Goal: Information Seeking & Learning: Learn about a topic

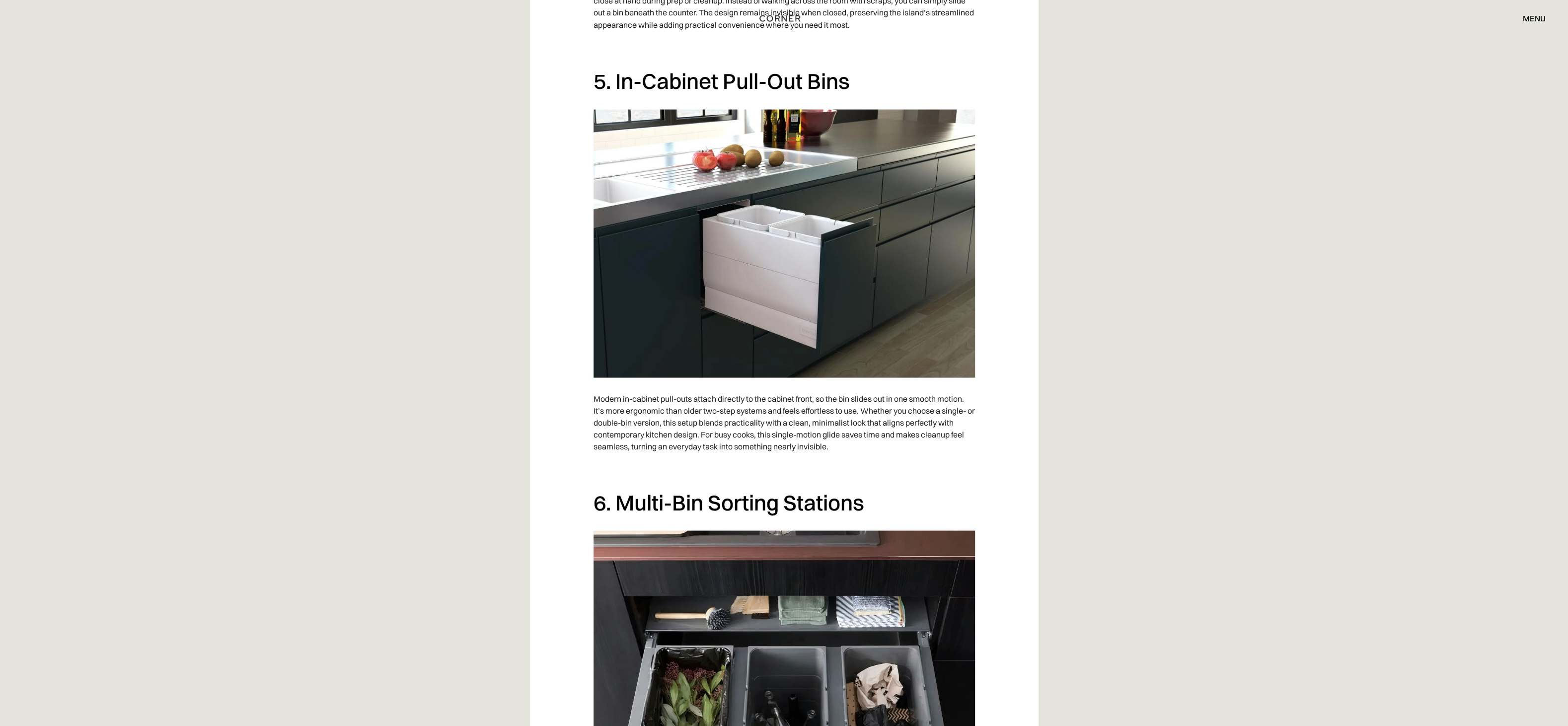
scroll to position [1937, 0]
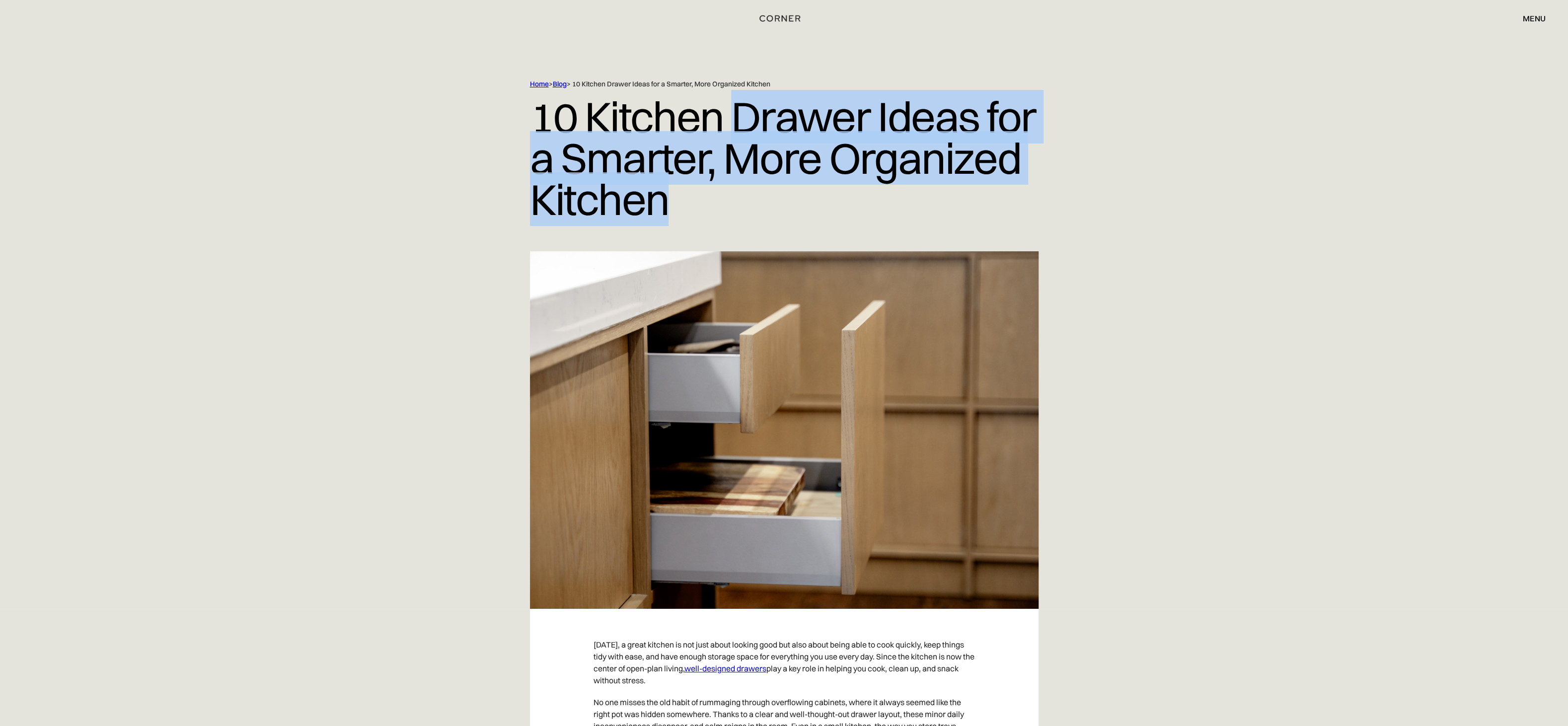
drag, startPoint x: 735, startPoint y: 112, endPoint x: 765, endPoint y: 221, distance: 113.1
click at [522, 221] on h1 "10 Kitchen Drawer Ideas for a Smarter, More Organized Kitchen" at bounding box center [784, 158] width 509 height 139
copy h1 "Drawer Ideas for a Smarter, More Organized Kitchen"
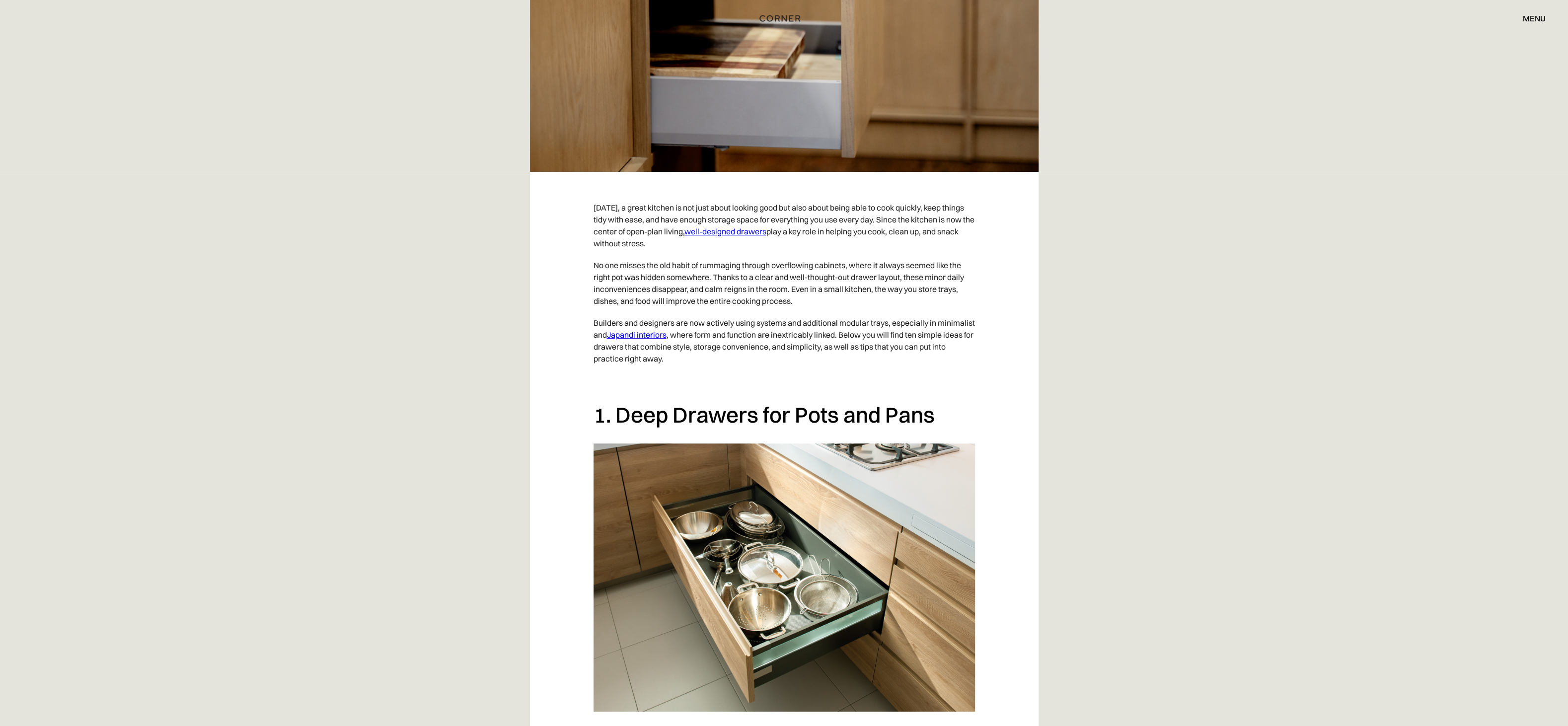
scroll to position [447, 0]
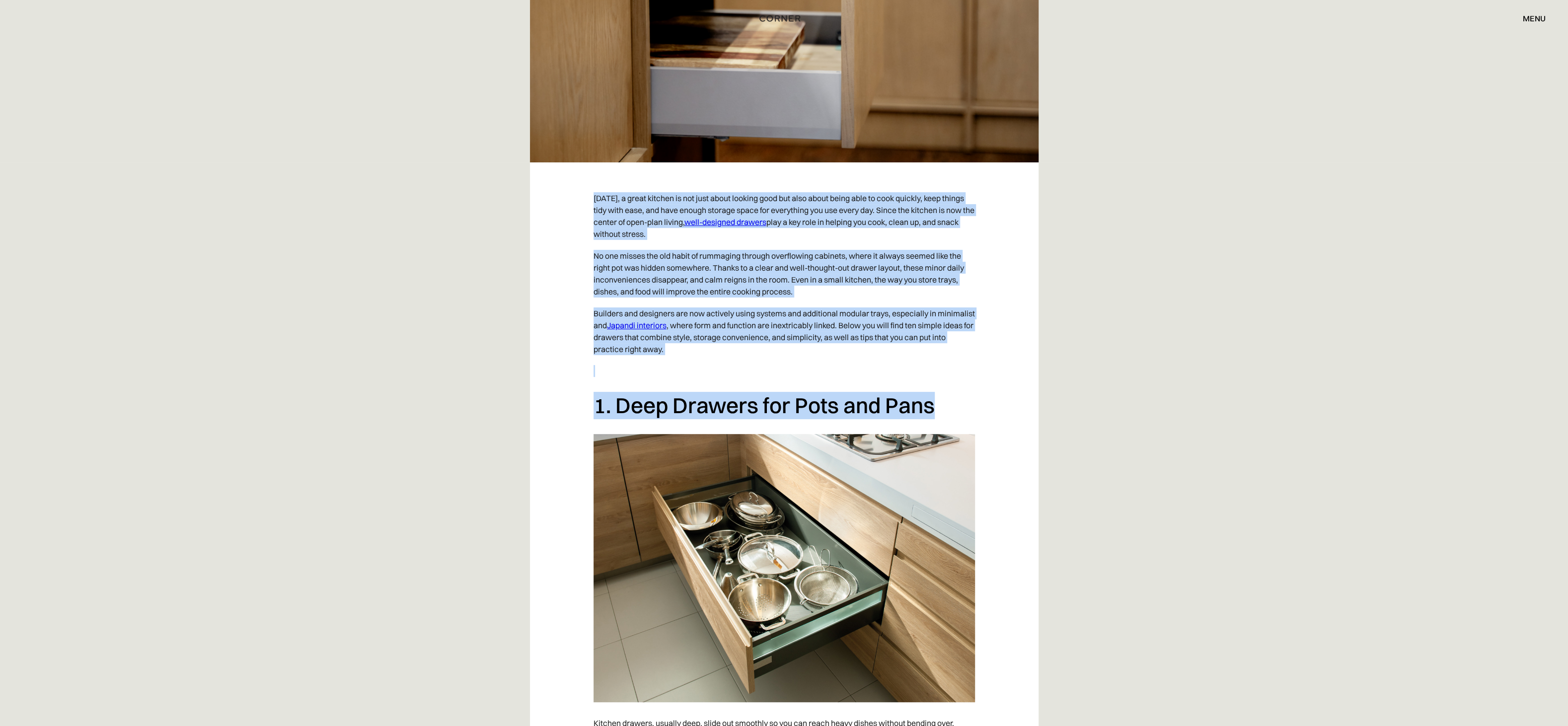
drag, startPoint x: 594, startPoint y: 196, endPoint x: 978, endPoint y: 405, distance: 437.2
copy div "Today, a great kitchen is not just about looking good but also about being able…"
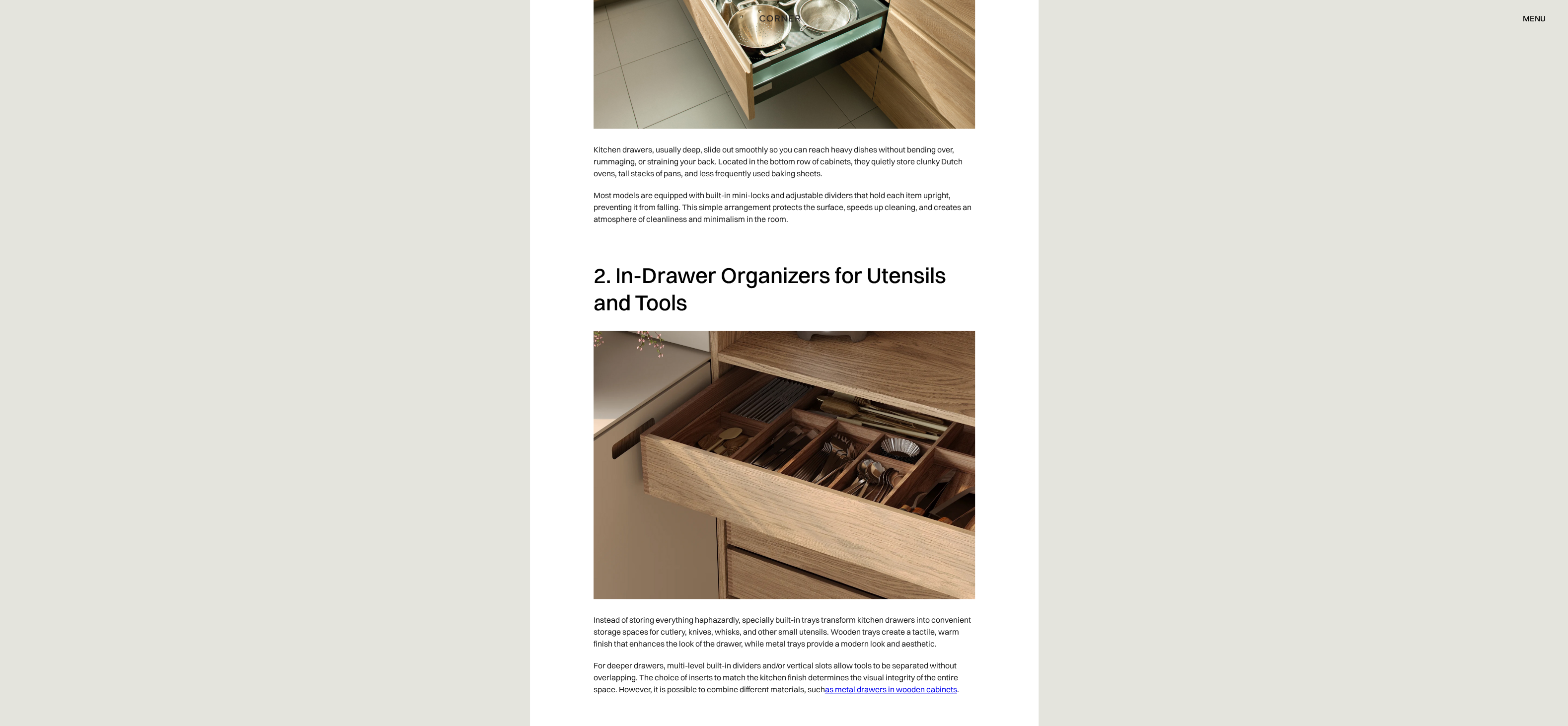
scroll to position [1043, 0]
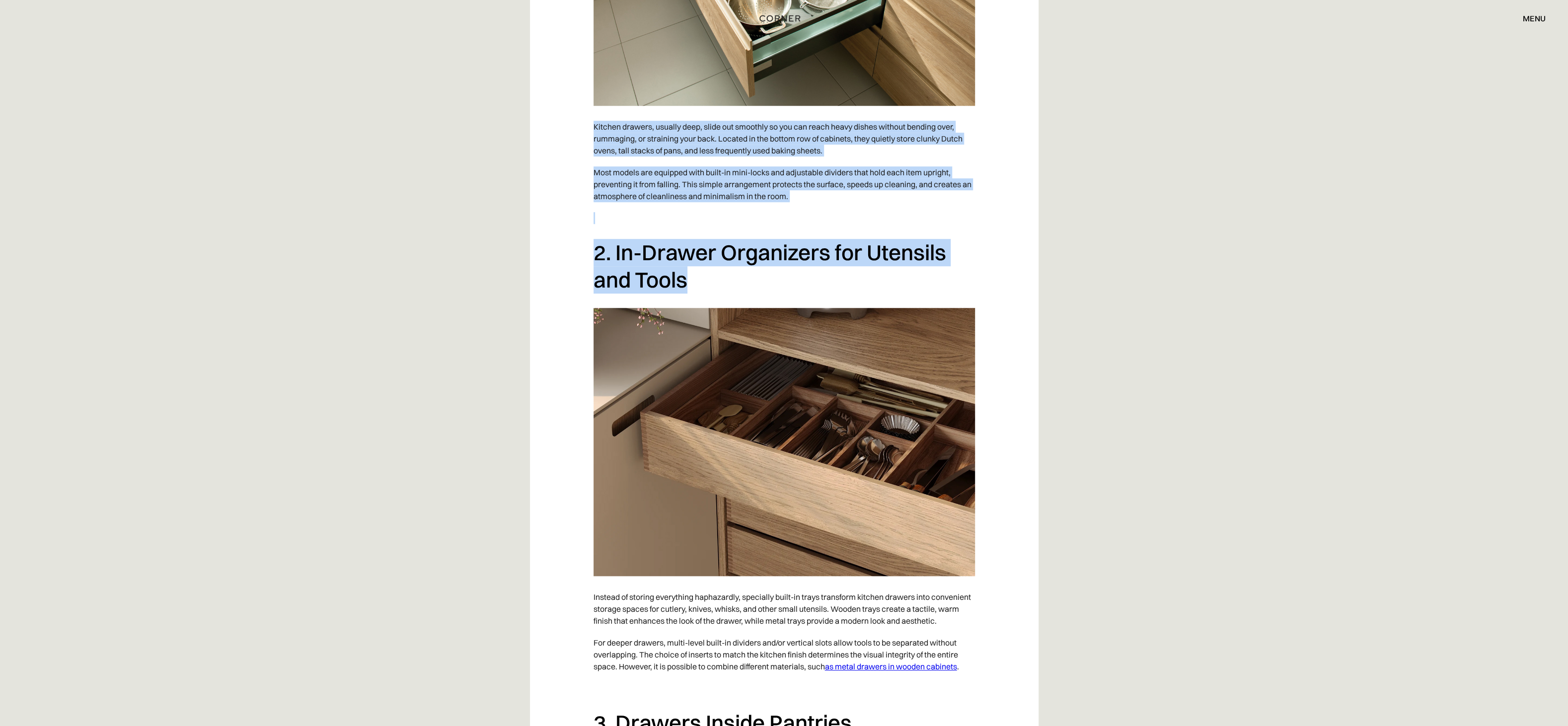
drag, startPoint x: 593, startPoint y: 132, endPoint x: 699, endPoint y: 281, distance: 182.9
copy div "Kitchen drawers, usually deep, slide out smoothly so you can reach heavy dishes…"
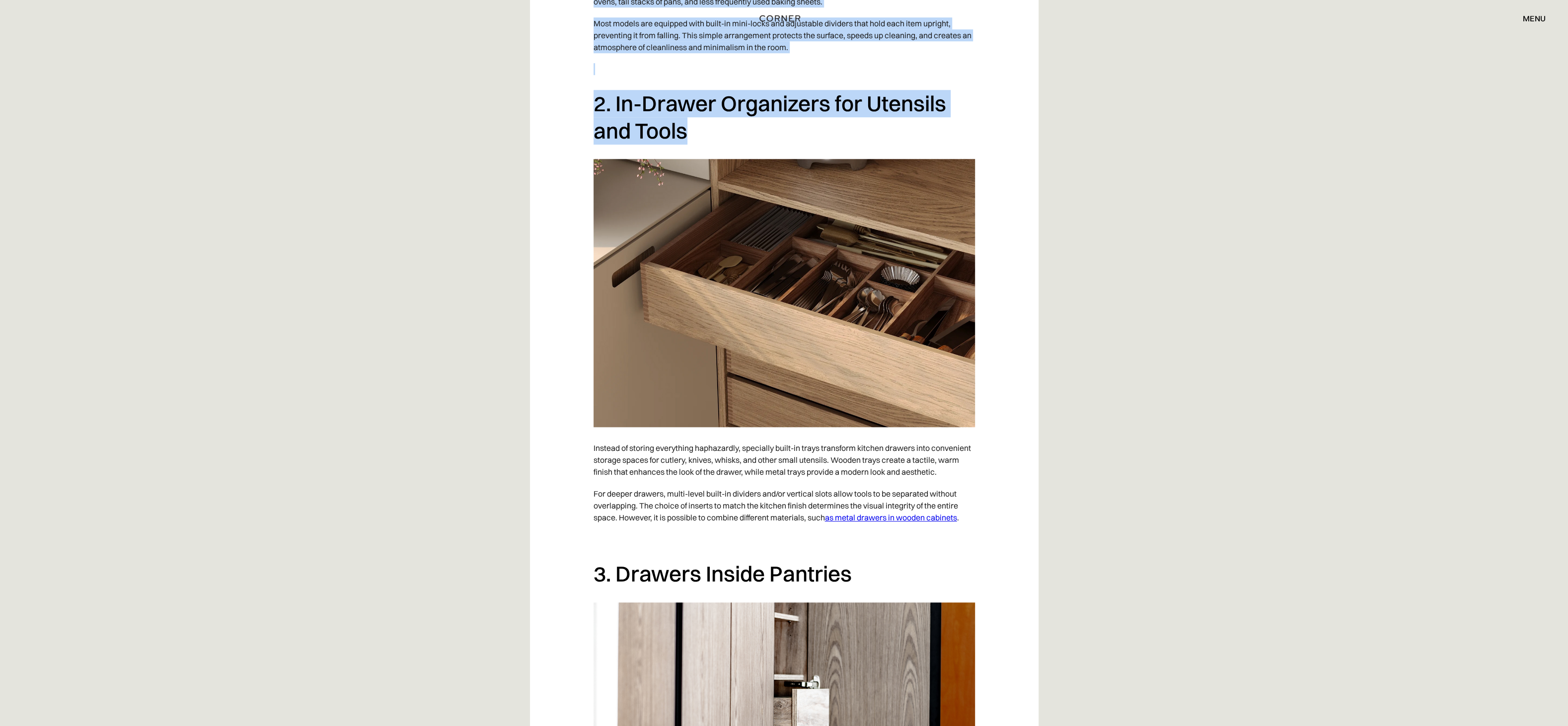
scroll to position [1341, 0]
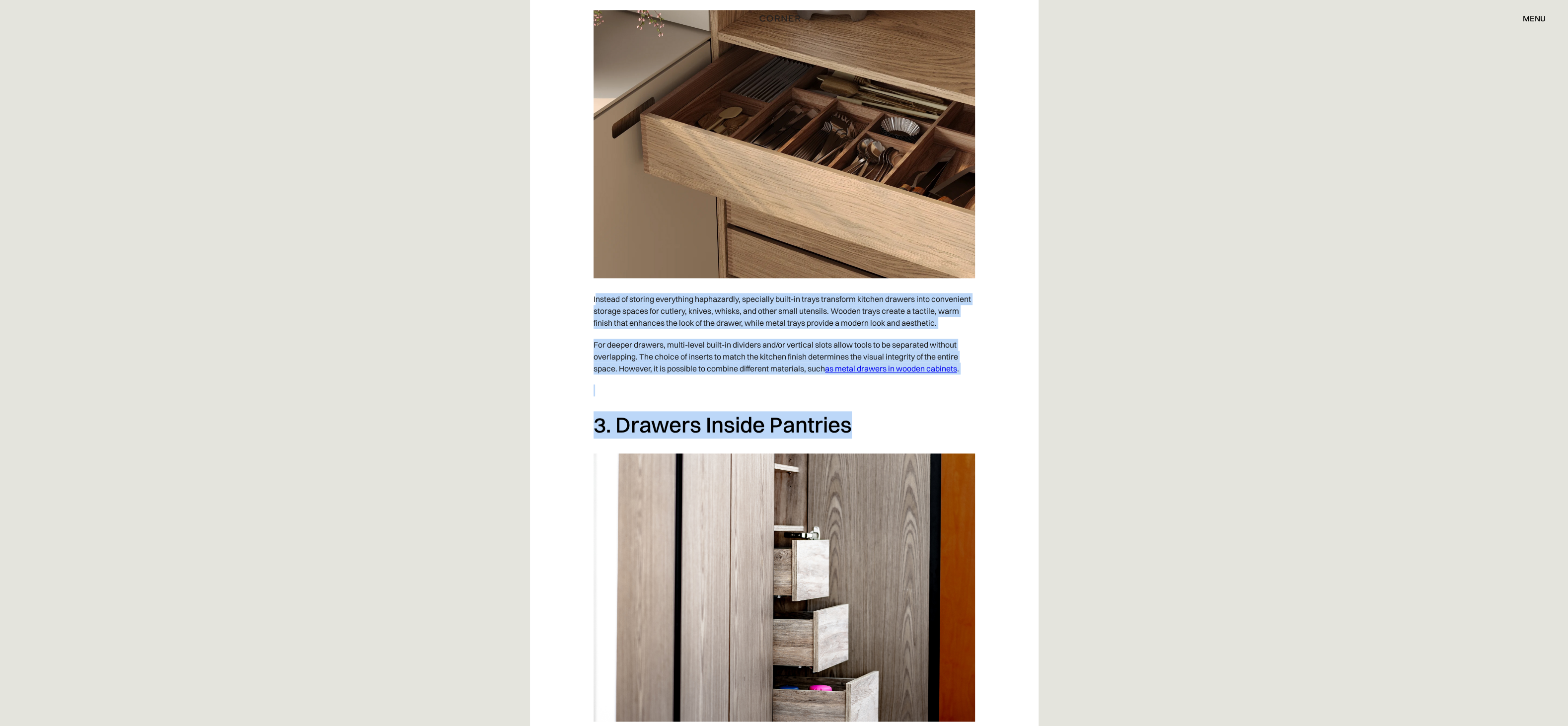
drag, startPoint x: 595, startPoint y: 301, endPoint x: 855, endPoint y: 422, distance: 286.8
copy div "nstead of storing everything haphazardly, specially built-in trays transform ki…"
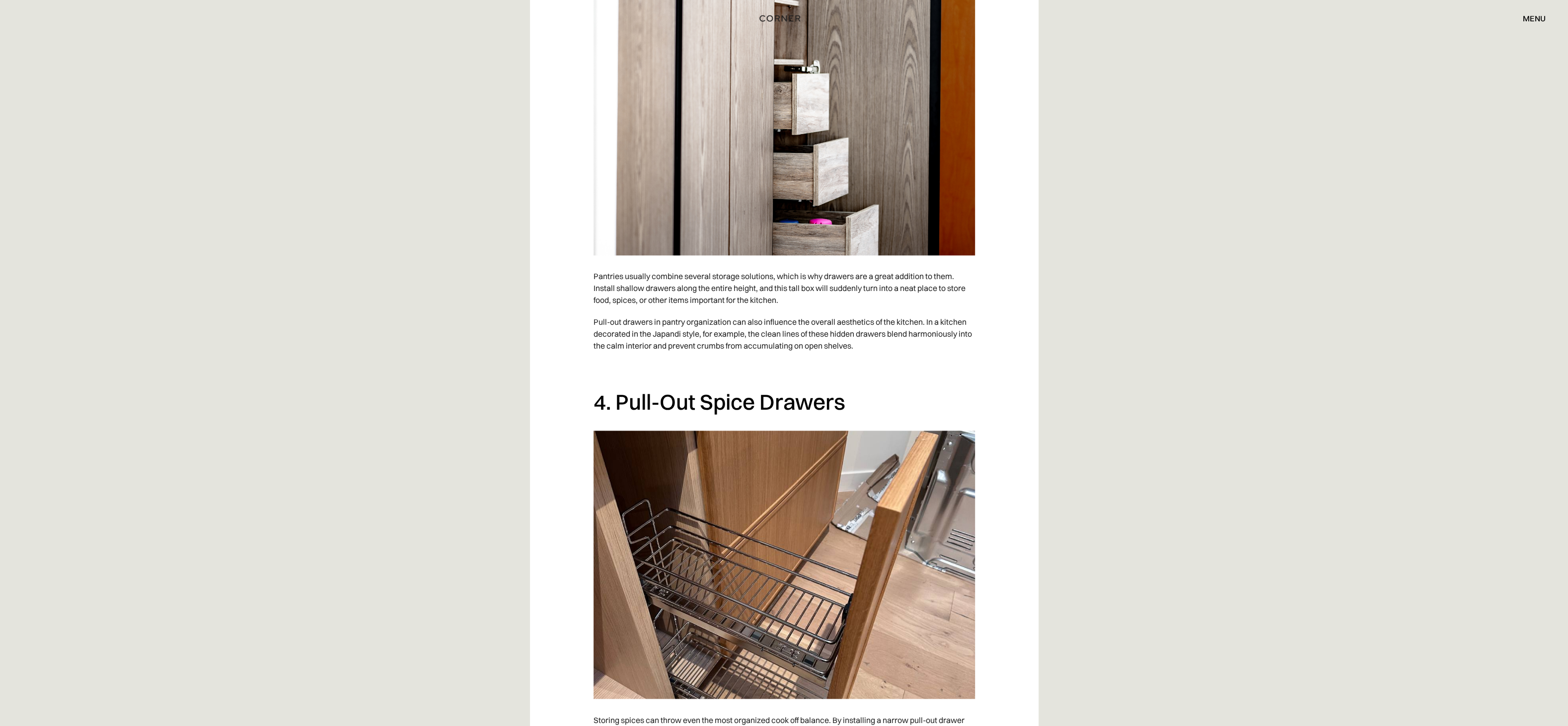
scroll to position [1937, 0]
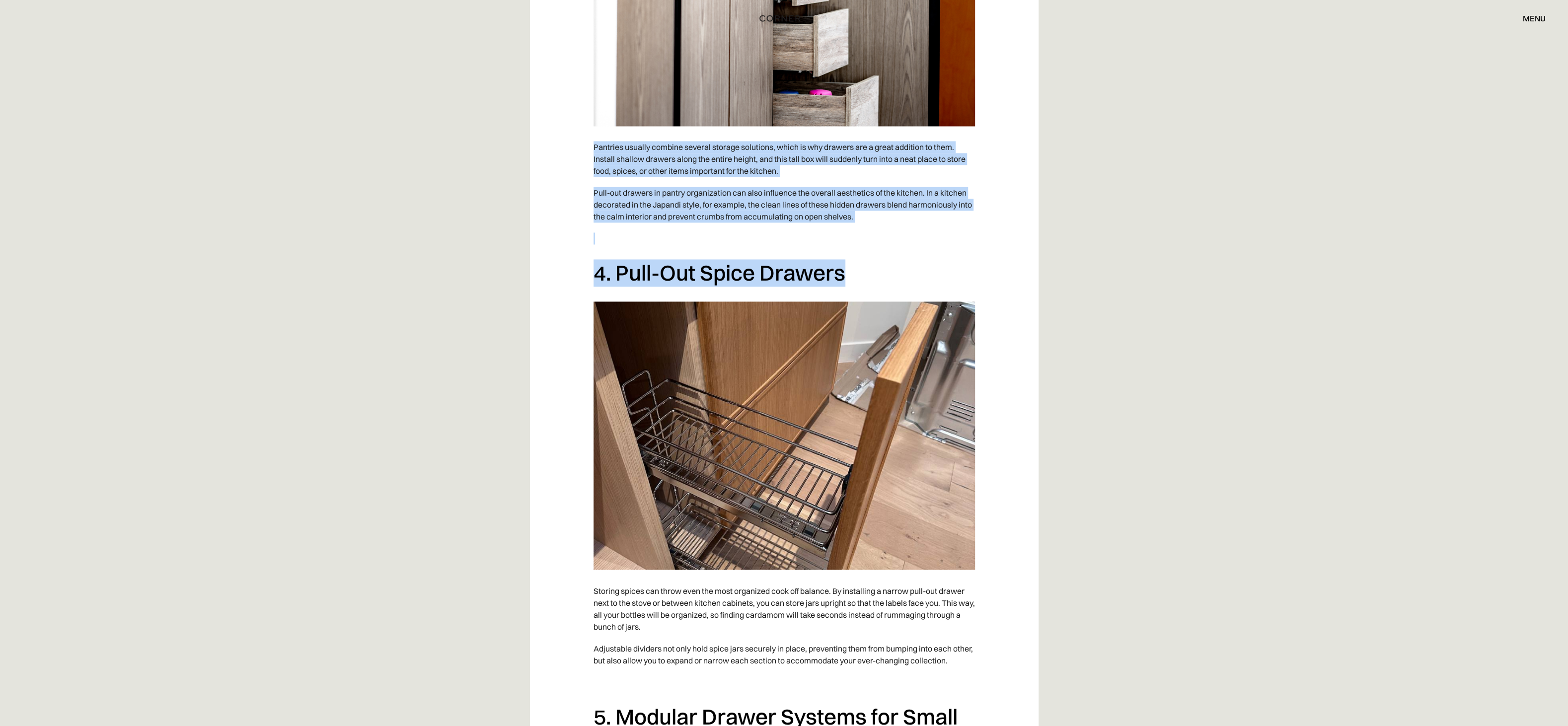
drag, startPoint x: 594, startPoint y: 144, endPoint x: 819, endPoint y: 274, distance: 259.9
copy div "Pantries usually combine several storage solutions, which is why drawers are a …"
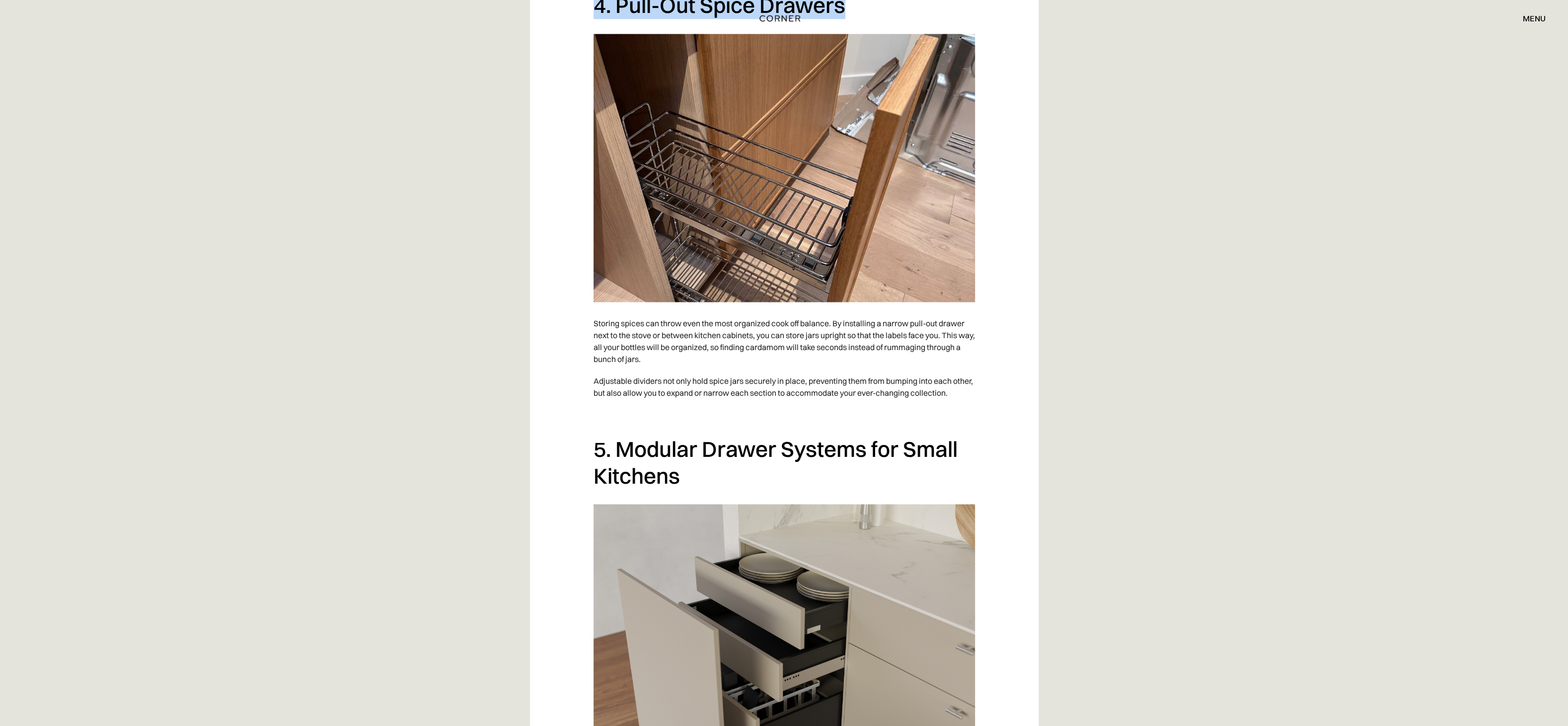
scroll to position [2384, 0]
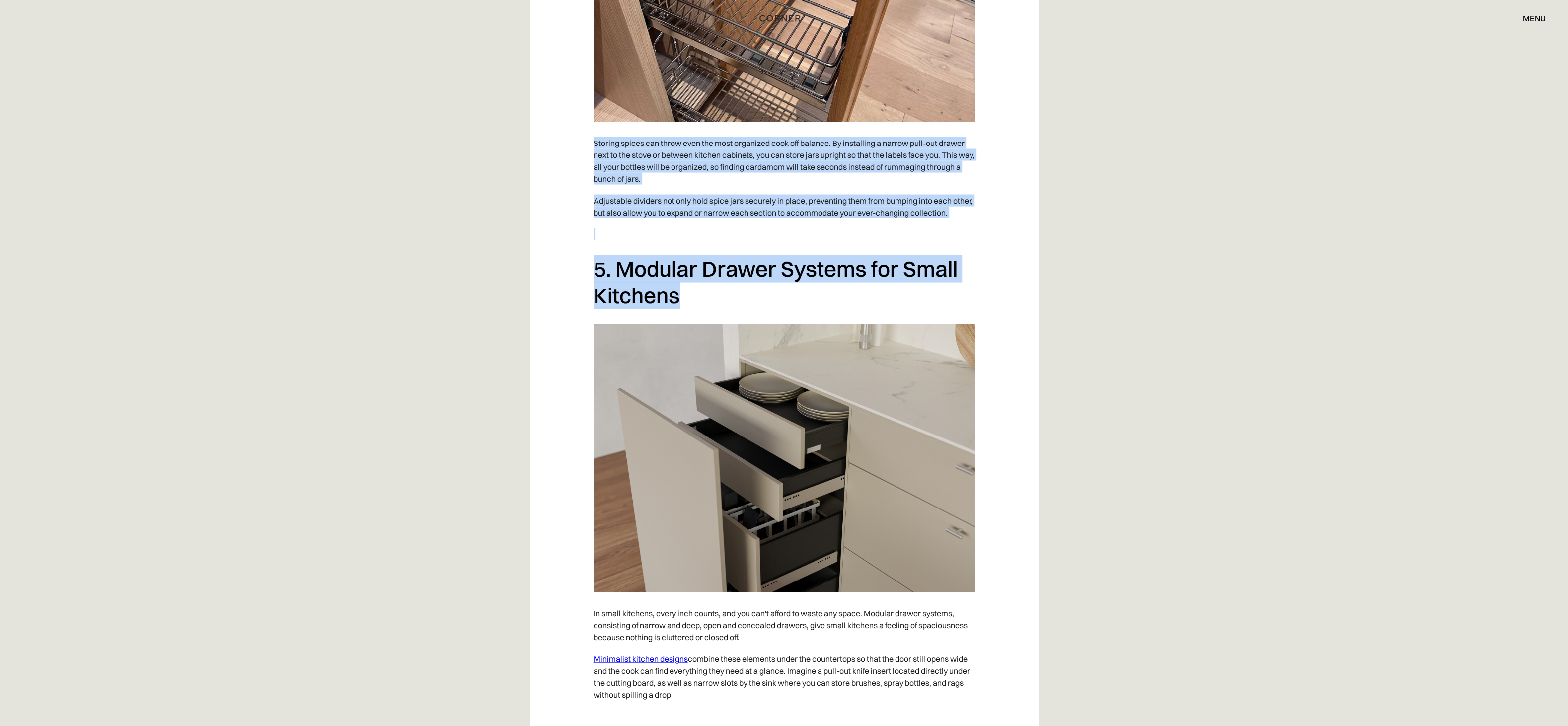
drag, startPoint x: 593, startPoint y: 142, endPoint x: 686, endPoint y: 302, distance: 185.1
copy div "Storing spices can throw even the most organized cook off balance. By installin…"
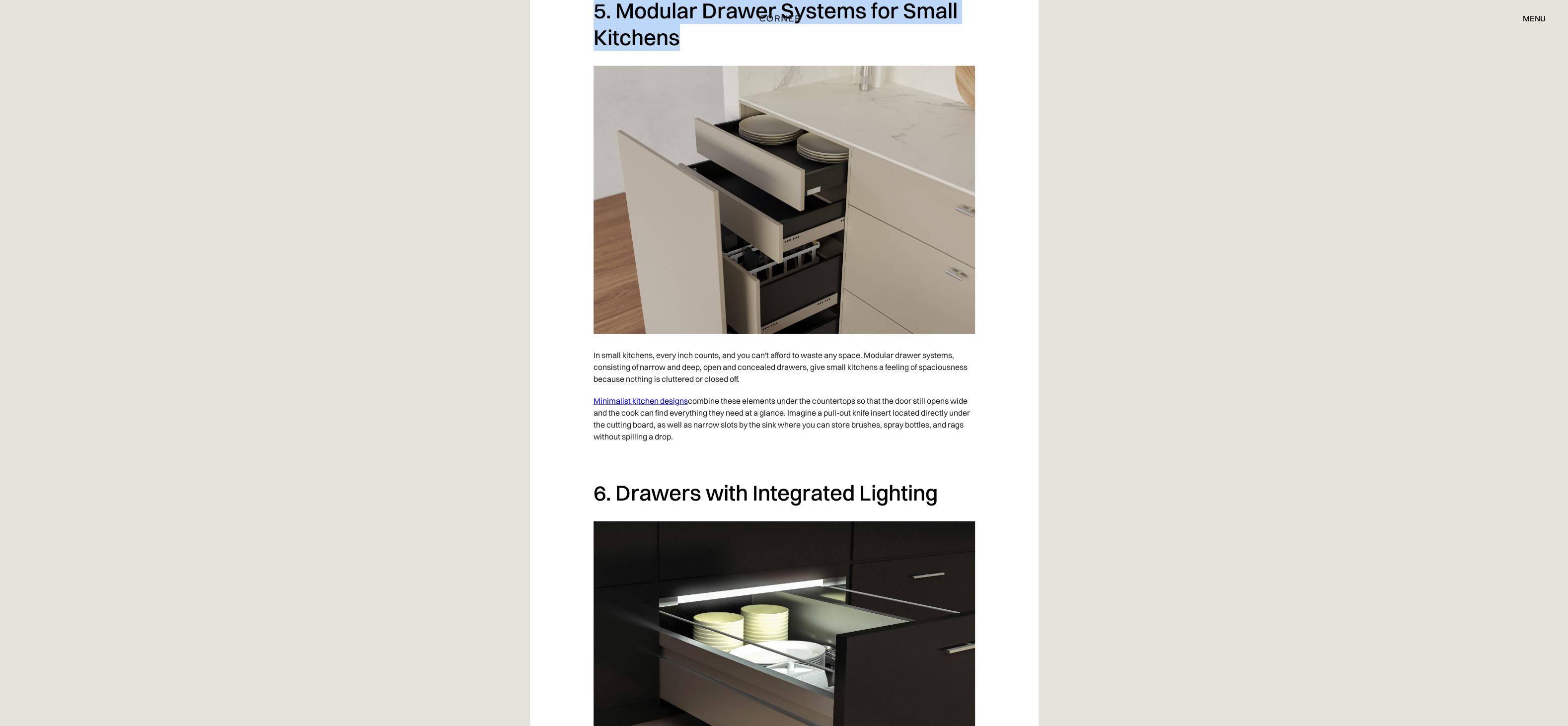
scroll to position [2831, 0]
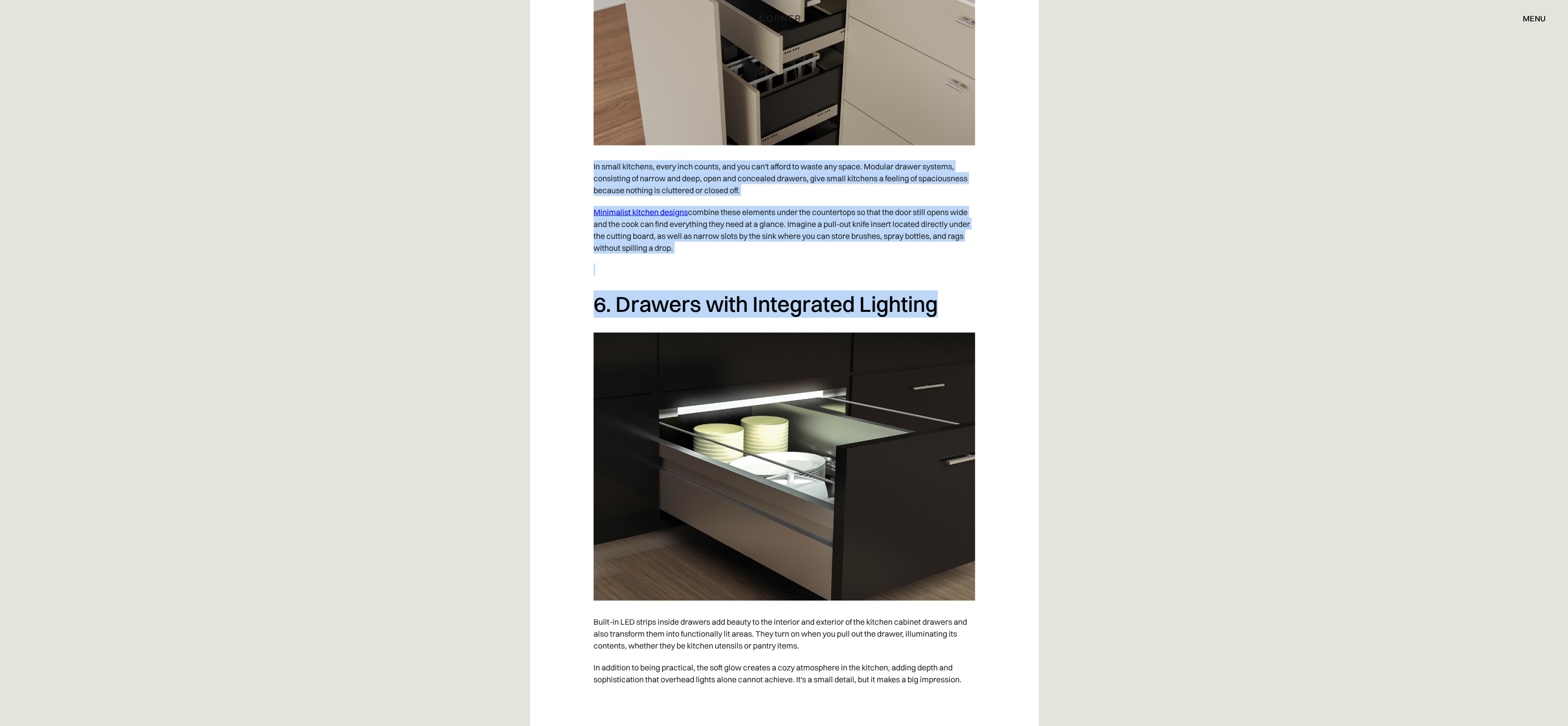
drag, startPoint x: 592, startPoint y: 167, endPoint x: 944, endPoint y: 298, distance: 375.6
click at [522, 241] on div "Today, a great kitchen is not just about looking good but also about being able…" at bounding box center [784, 425] width 509 height 5293
copy div "In small kitchens, every inch counts, and you can't afford to waste any space. …"
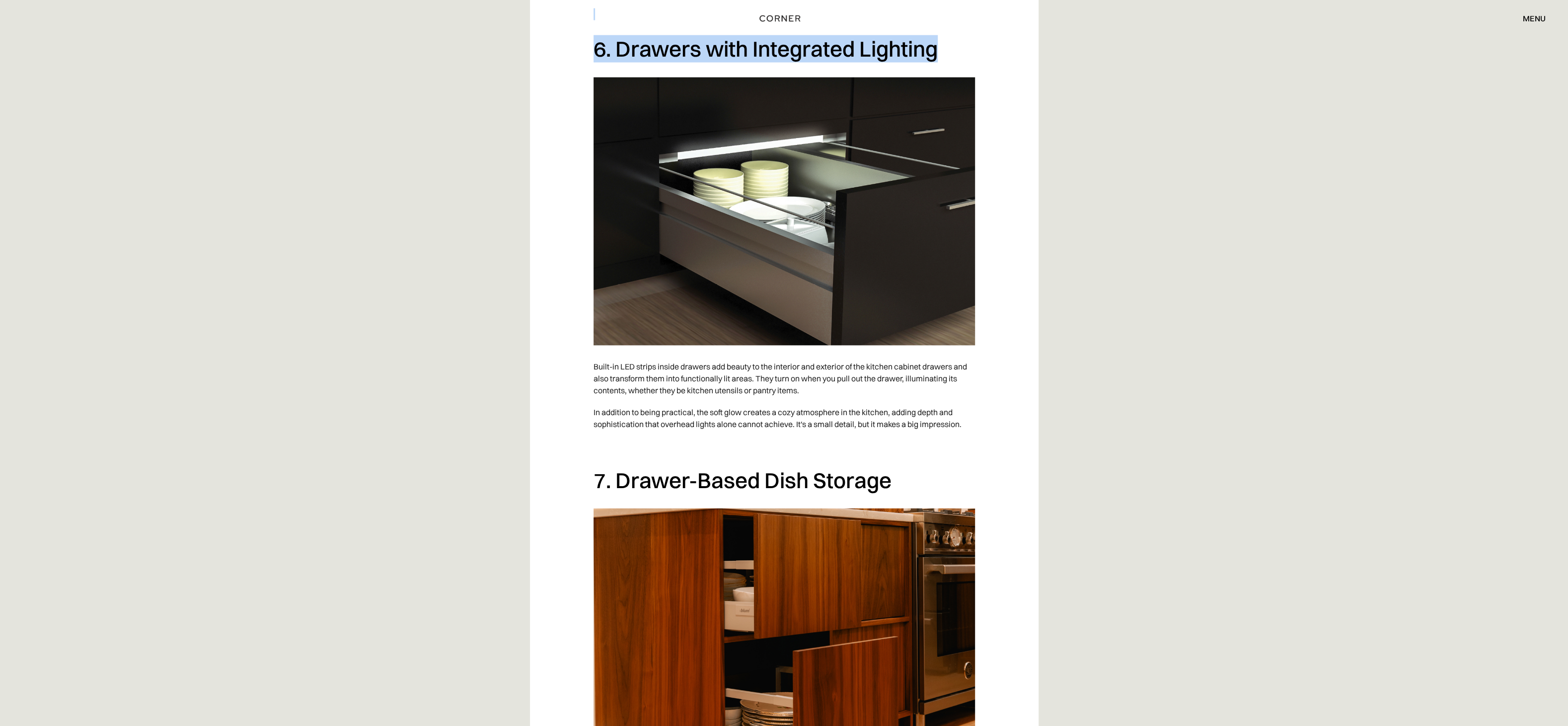
scroll to position [3278, 0]
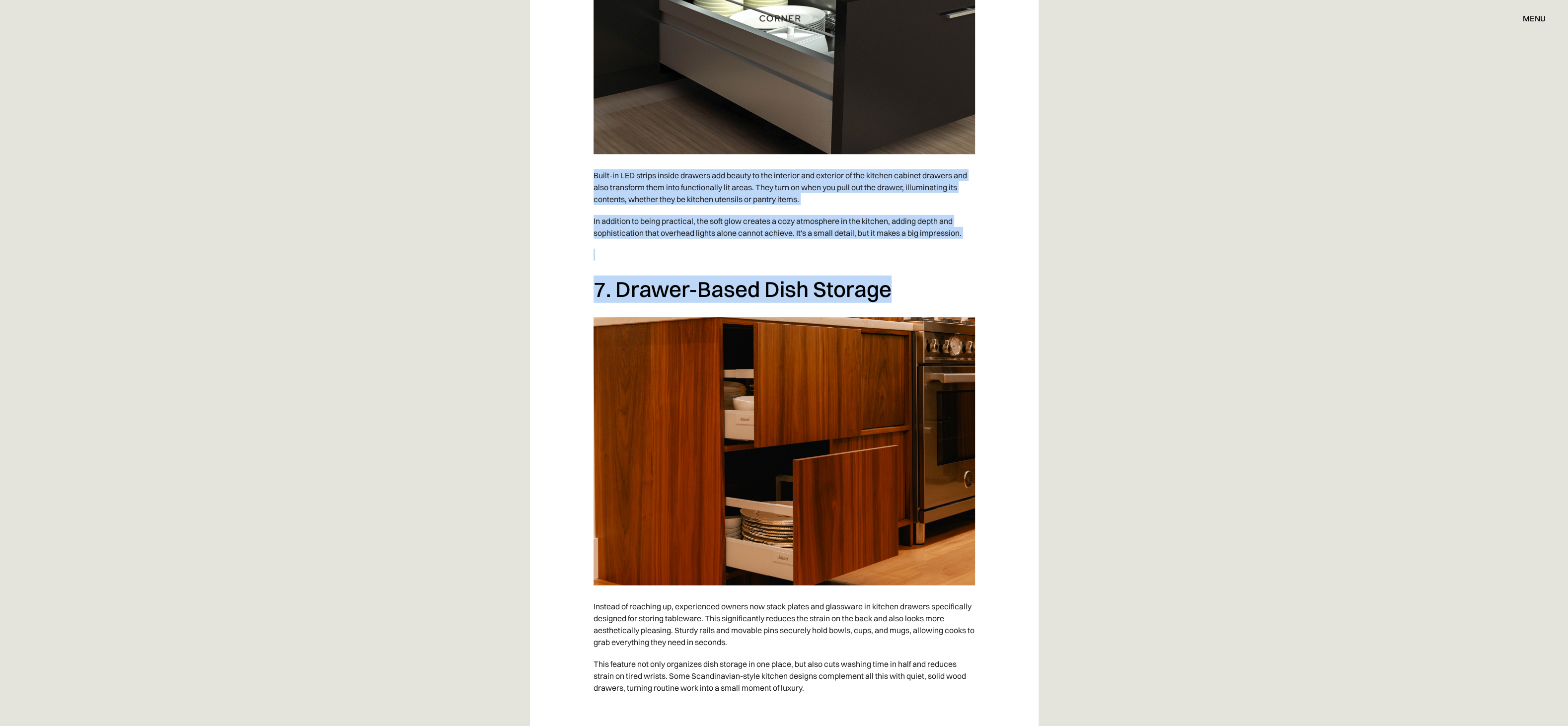
drag, startPoint x: 593, startPoint y: 174, endPoint x: 893, endPoint y: 297, distance: 324.2
copy div "Built-in LED strips inside drawers add beauty to the interior and exterior of t…"
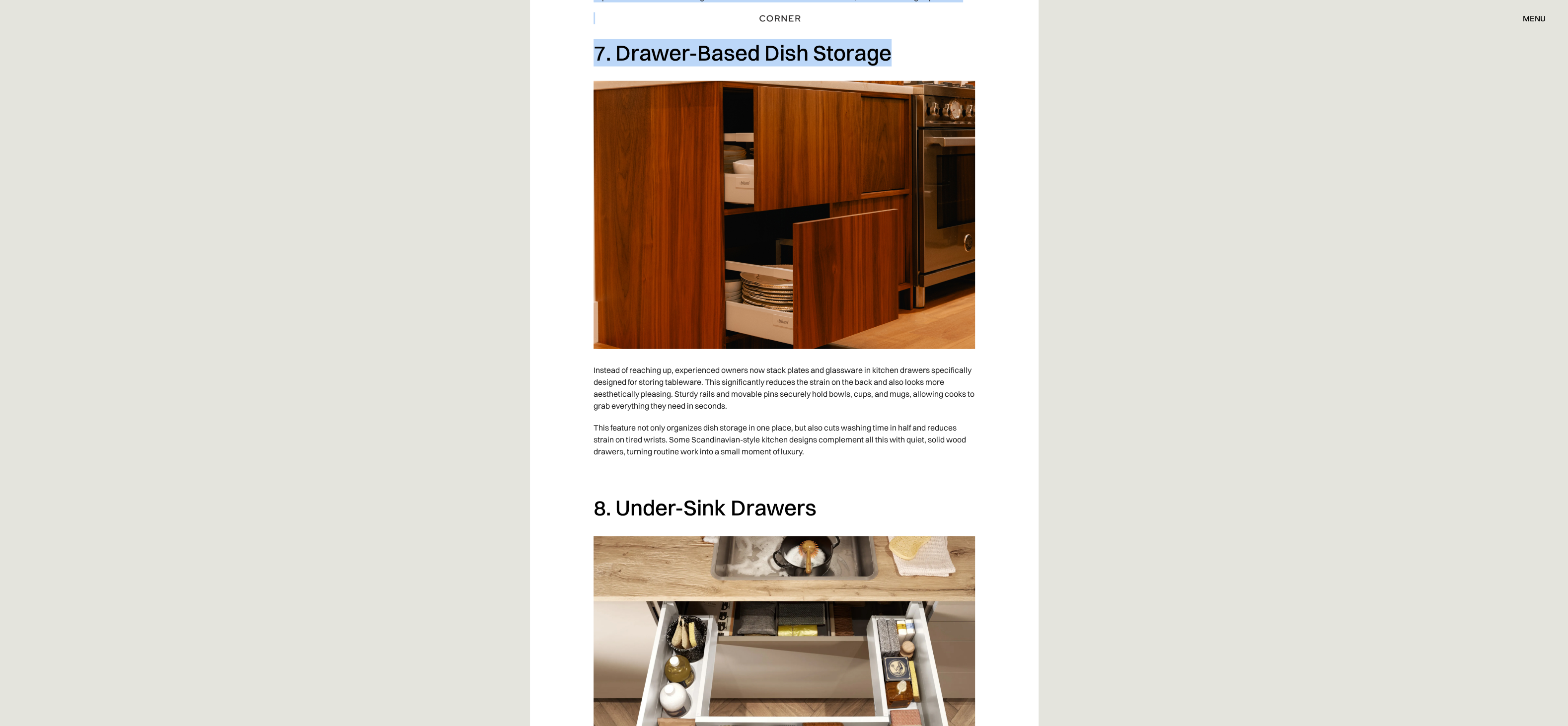
scroll to position [3575, 0]
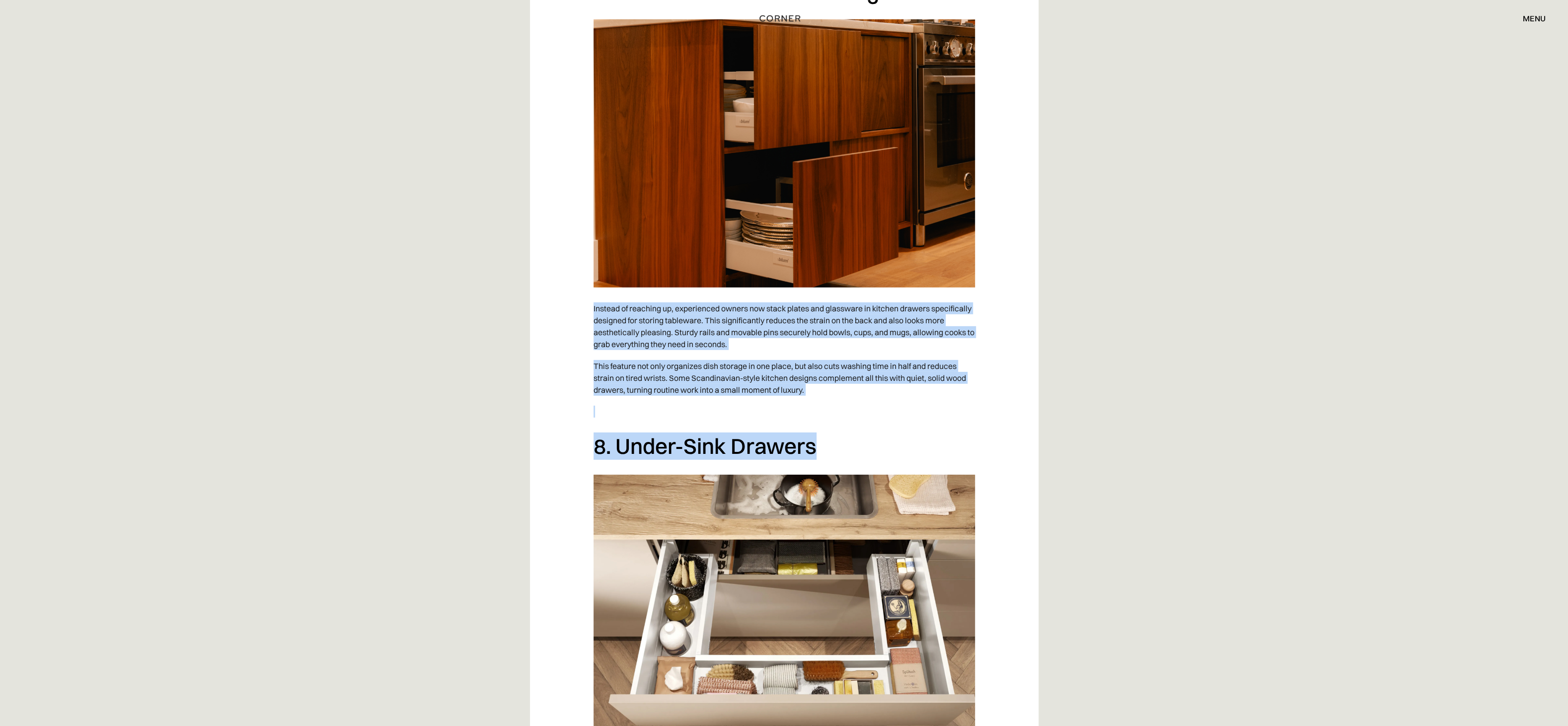
drag, startPoint x: 592, startPoint y: 307, endPoint x: 829, endPoint y: 445, distance: 274.2
copy div "Instead of reaching up, experienced owners now stack plates and glassware in ki…"
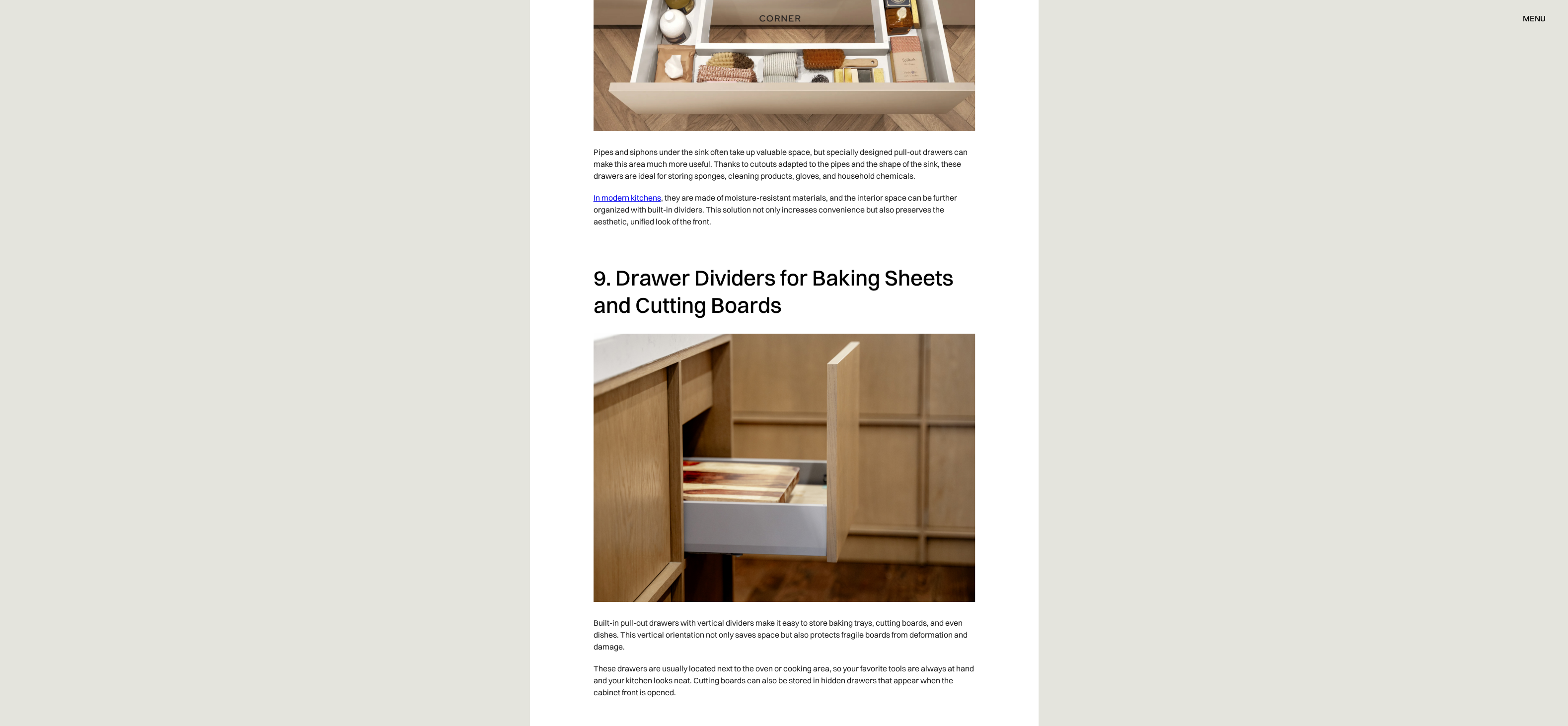
scroll to position [4172, 0]
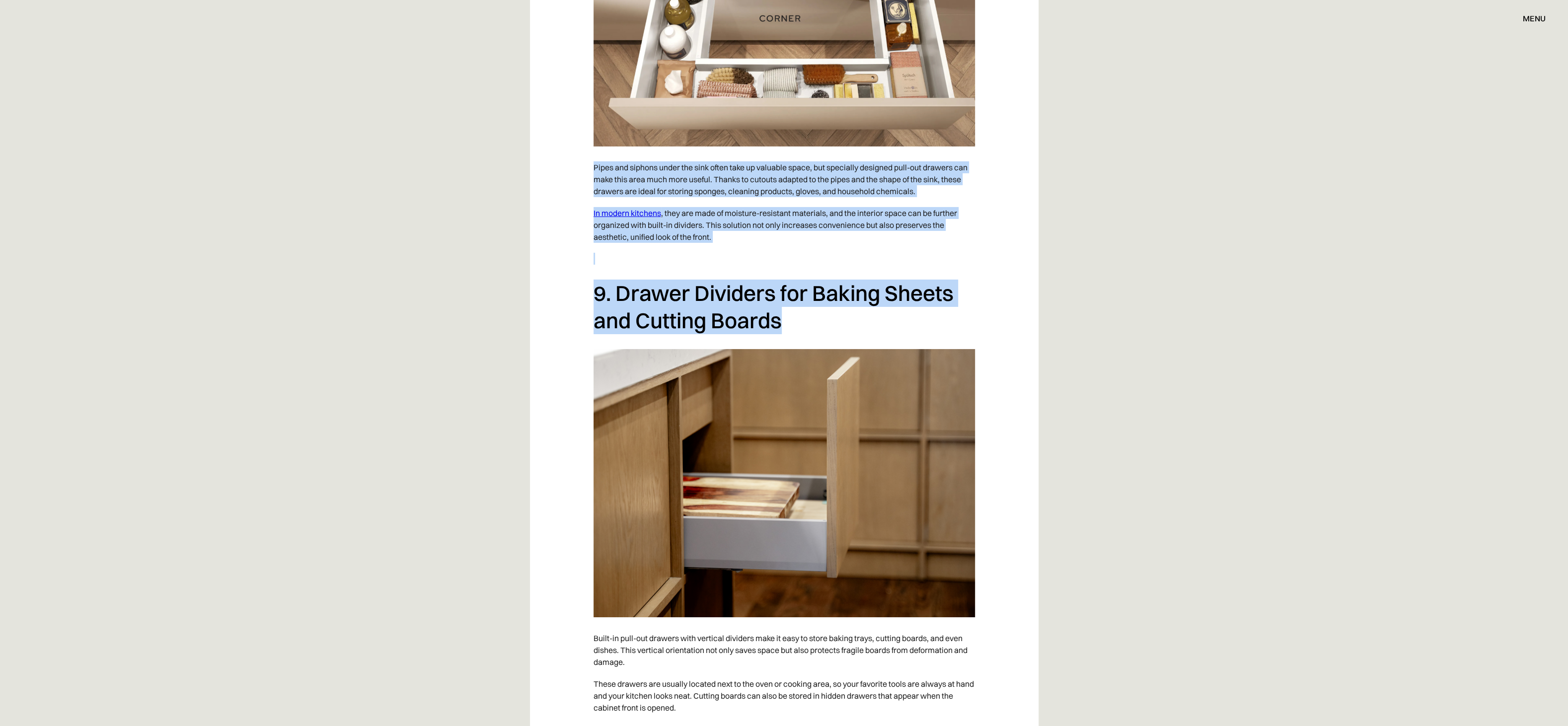
drag, startPoint x: 593, startPoint y: 168, endPoint x: 785, endPoint y: 329, distance: 250.6
copy div "Pipes and siphons under the sink often take up valuable space, but specially de…"
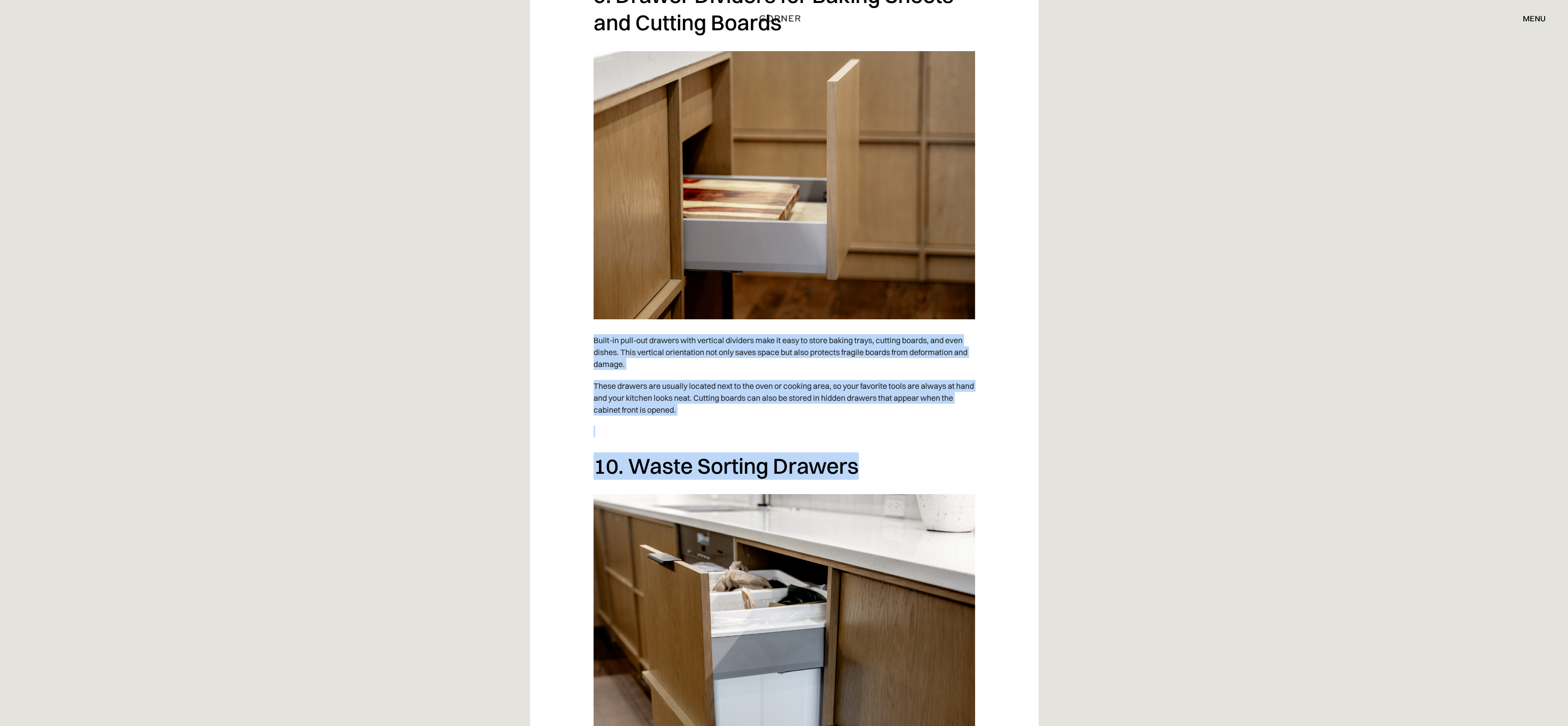
drag, startPoint x: 595, startPoint y: 342, endPoint x: 858, endPoint y: 466, distance: 290.8
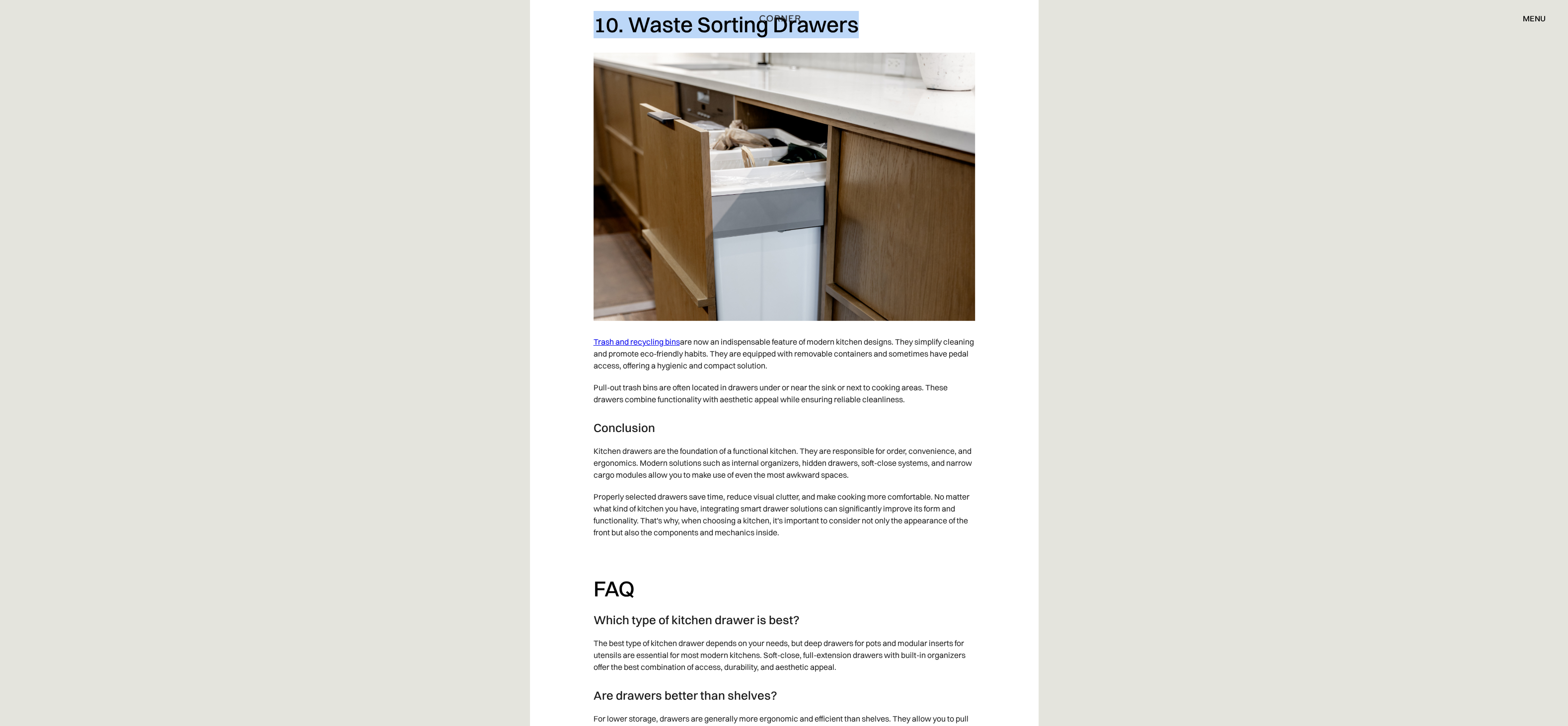
scroll to position [5065, 0]
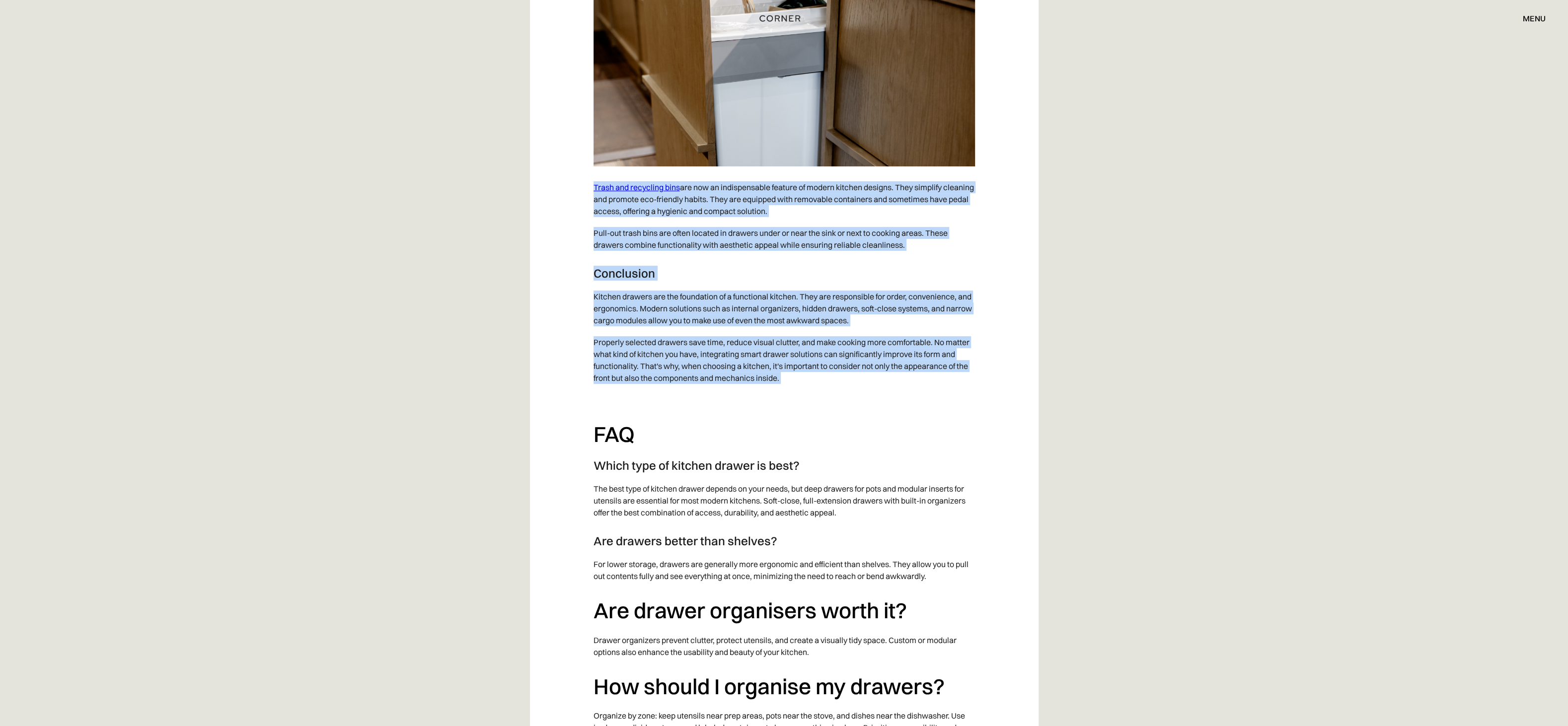
drag, startPoint x: 590, startPoint y: 183, endPoint x: 782, endPoint y: 394, distance: 285.3
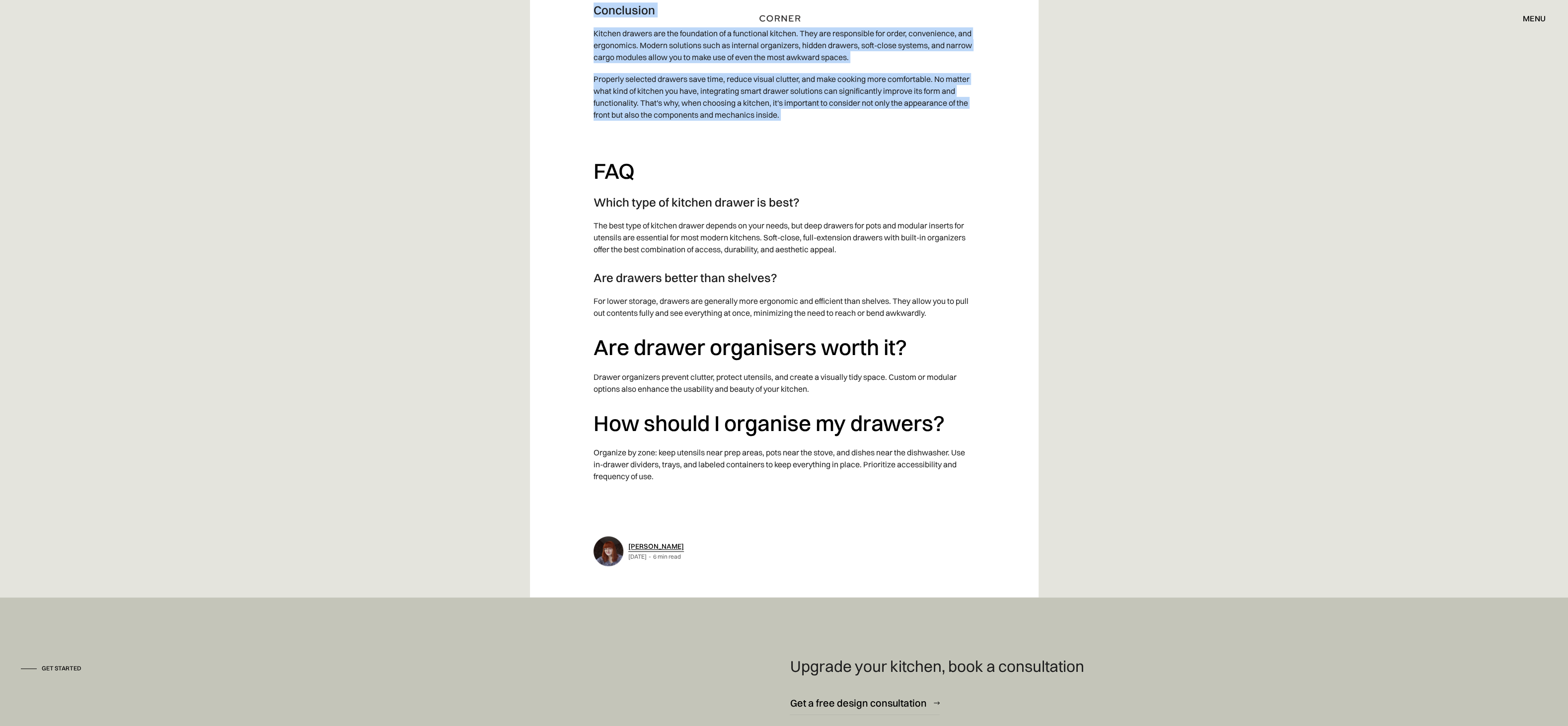
scroll to position [5364, 0]
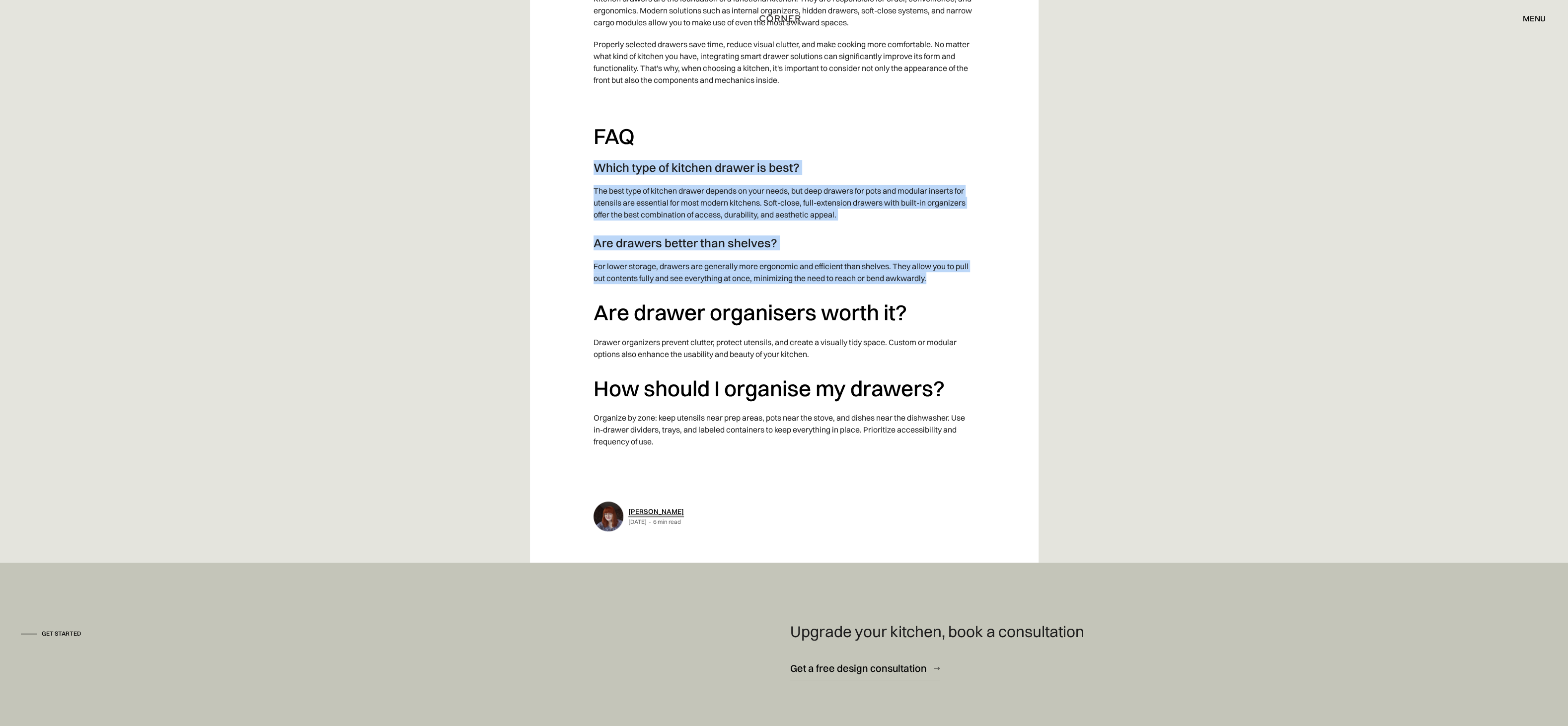
drag, startPoint x: 596, startPoint y: 169, endPoint x: 961, endPoint y: 279, distance: 381.2
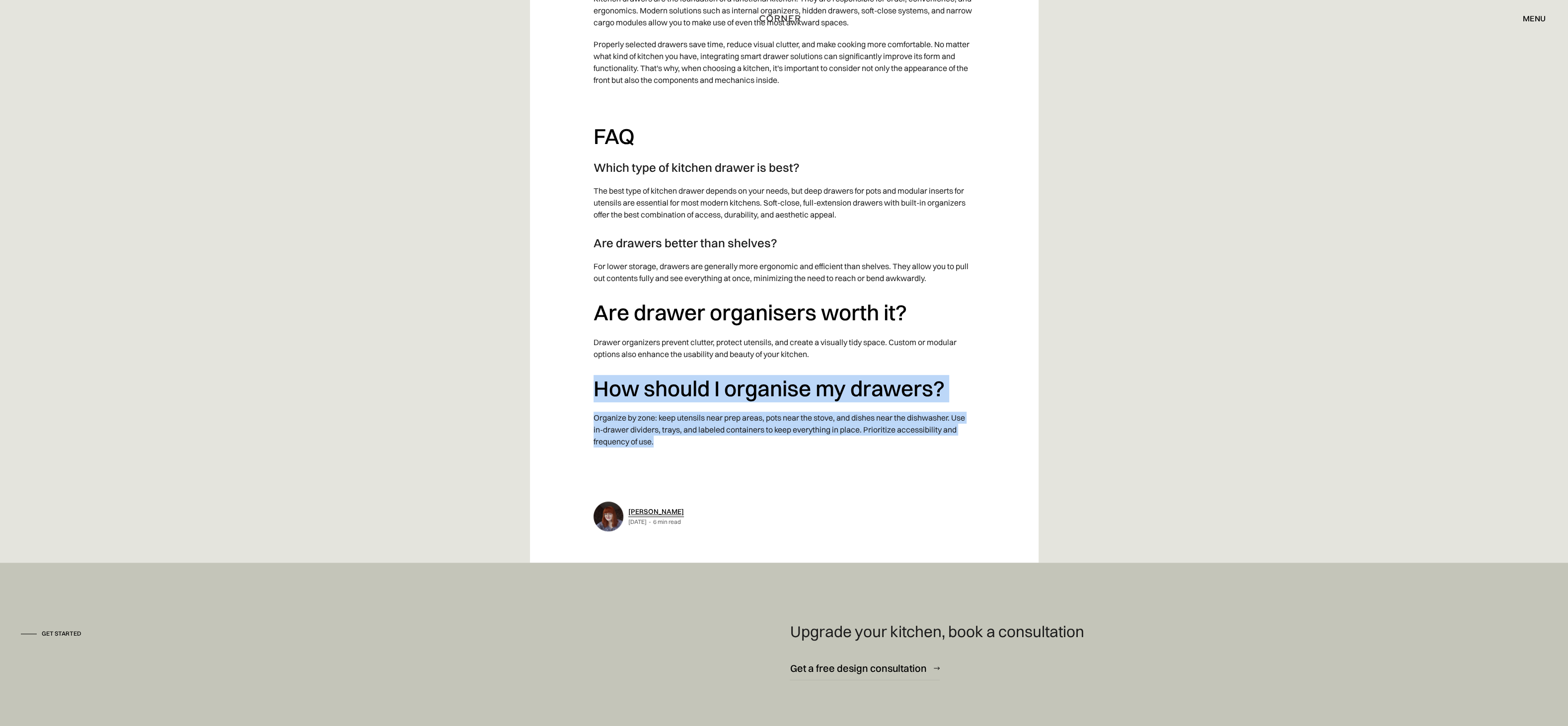
drag, startPoint x: 666, startPoint y: 441, endPoint x: 596, endPoint y: 386, distance: 89.0
